Goal: Check status: Check status

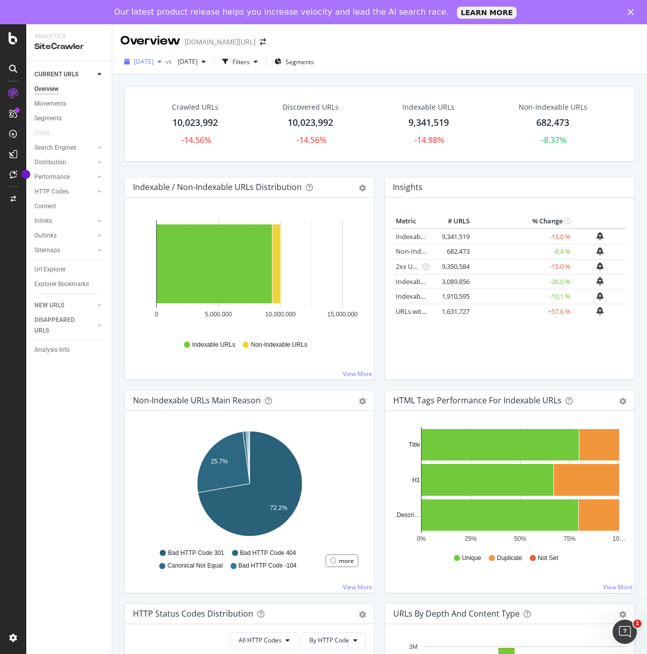
click at [166, 60] on div "button" at bounding box center [160, 62] width 12 height 6
click at [155, 98] on div "2025 Aug. 8th" at bounding box center [160, 98] width 51 height 9
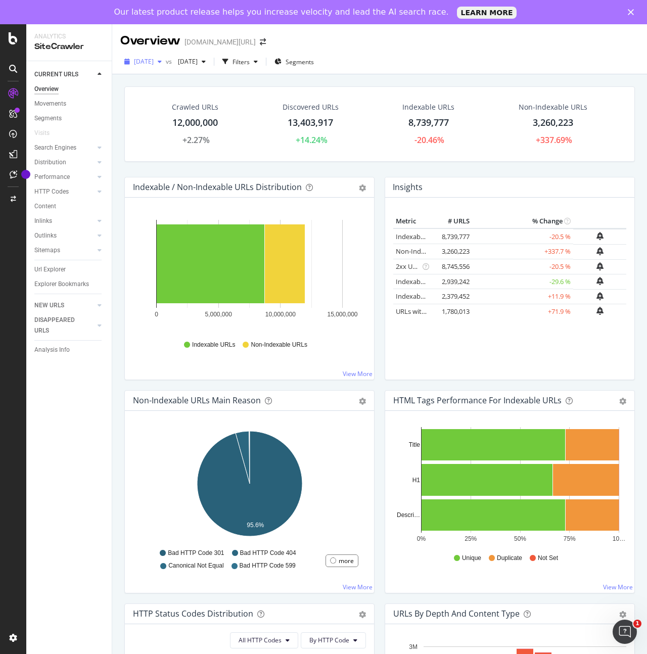
click at [162, 60] on icon "button" at bounding box center [160, 62] width 4 height 6
click at [169, 109] on div "2025 May. 30th" at bounding box center [160, 108] width 51 height 9
